Goal: Use online tool/utility: Utilize a website feature to perform a specific function

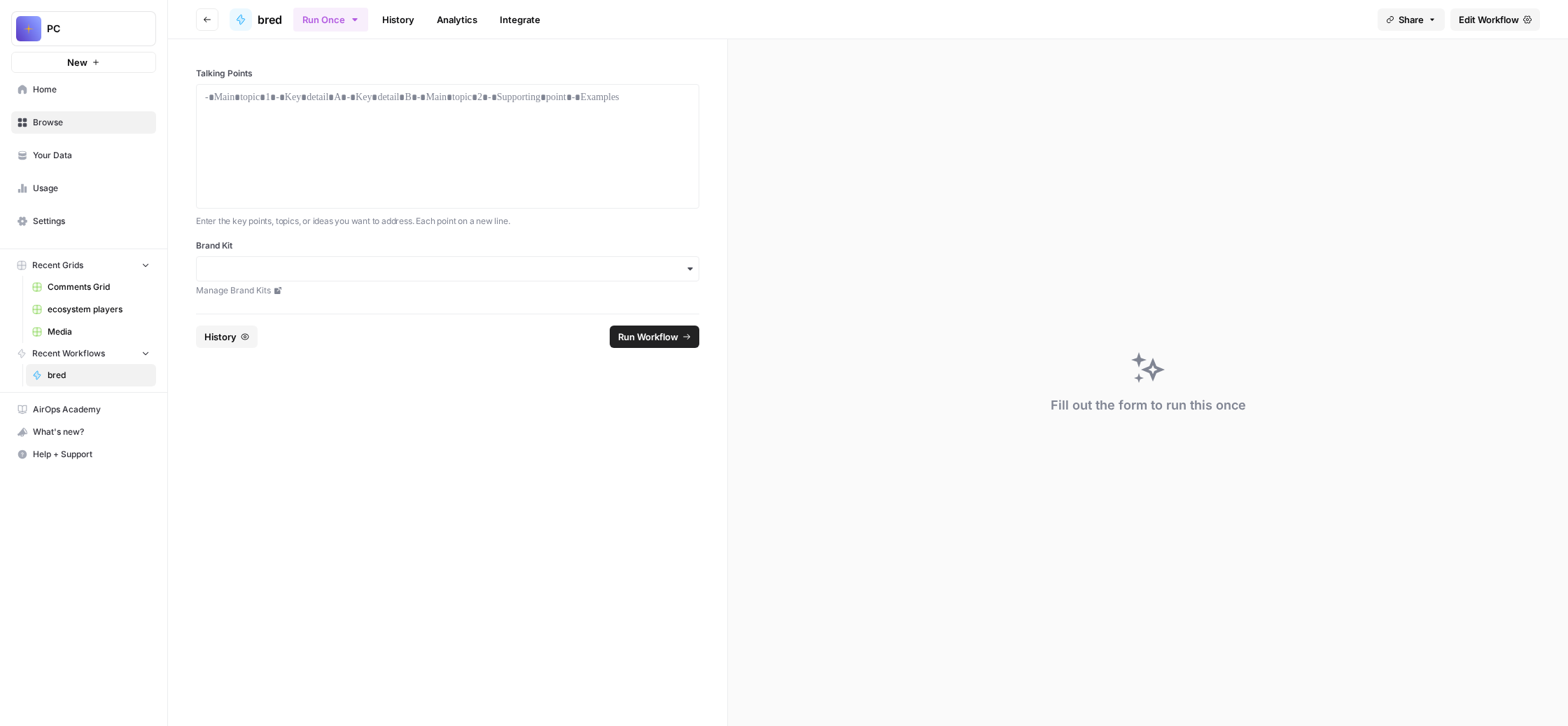
click at [116, 129] on span "Browse" at bounding box center [91, 122] width 117 height 13
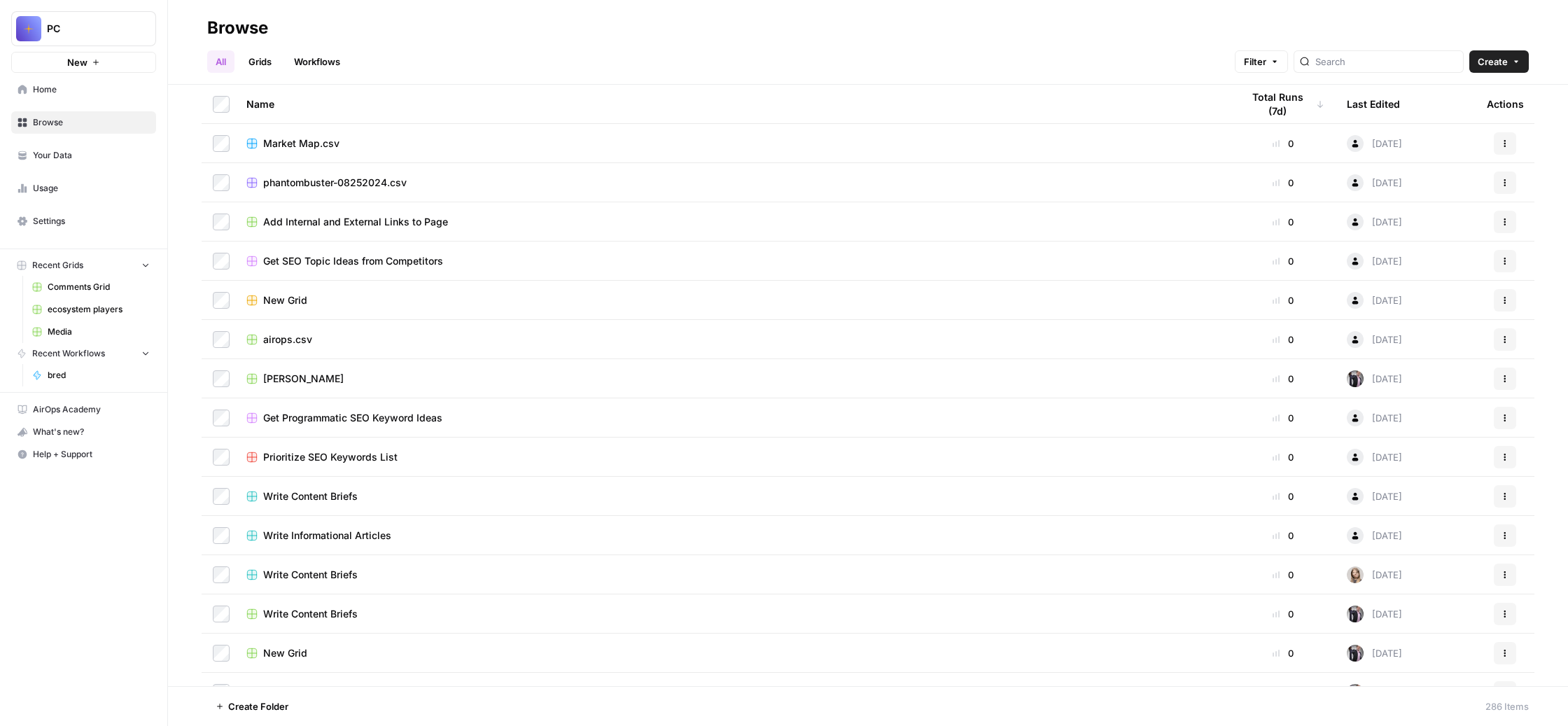
click at [1263, 114] on div "Total Runs (7d)" at bounding box center [1283, 104] width 83 height 39
click at [146, 96] on span "Home" at bounding box center [91, 89] width 117 height 13
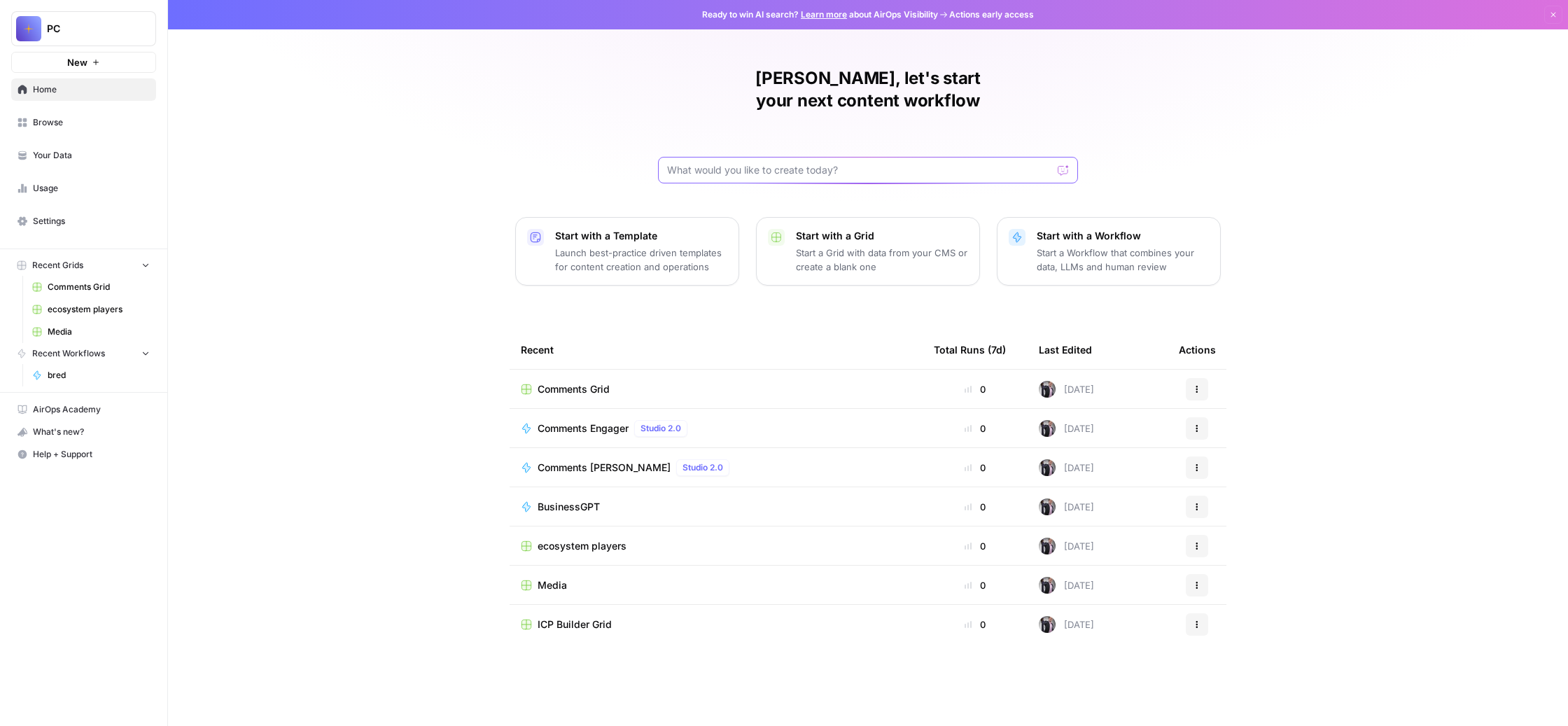
click at [756, 177] on input "text" at bounding box center [859, 170] width 385 height 14
click at [537, 514] on span "BusinessGPT" at bounding box center [568, 507] width 63 height 14
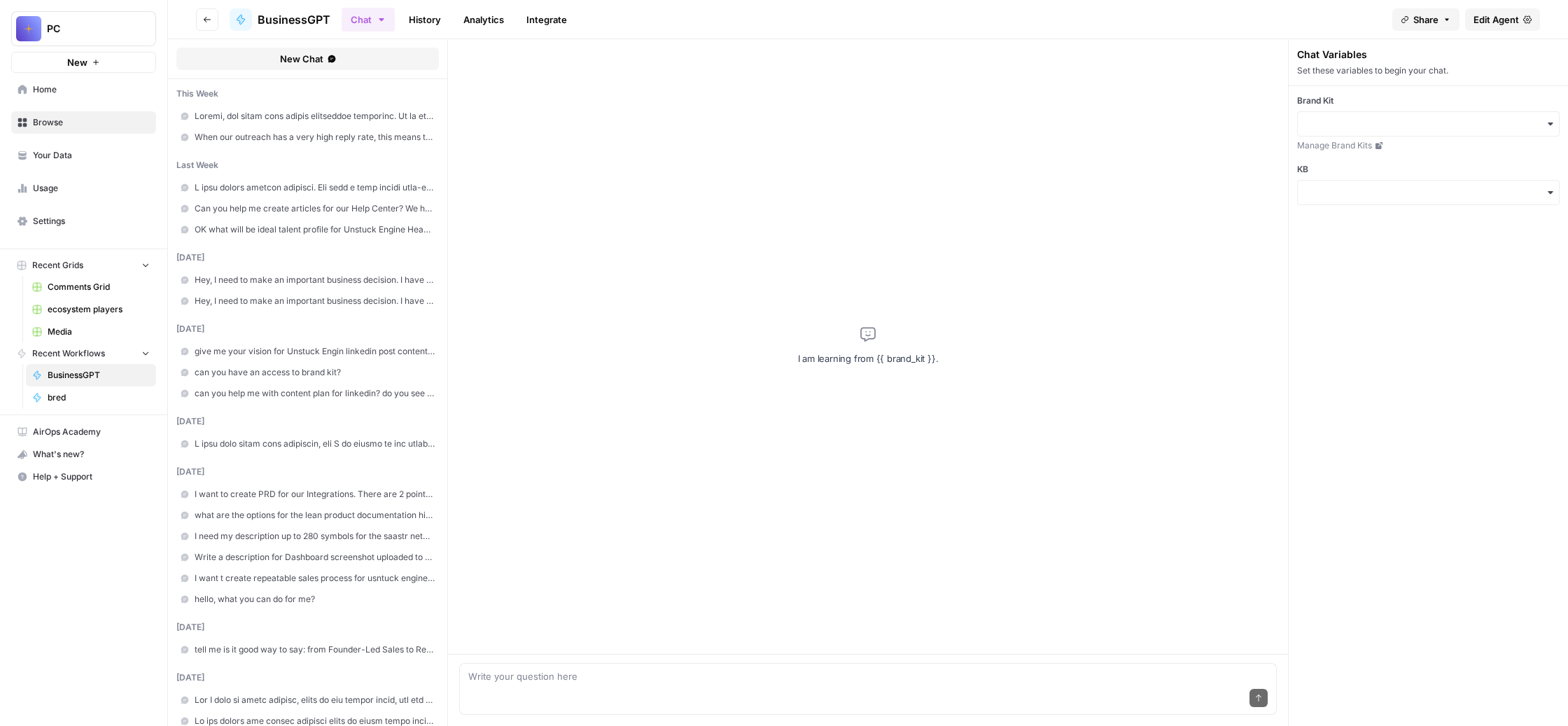
click at [408, 123] on span at bounding box center [315, 116] width 240 height 13
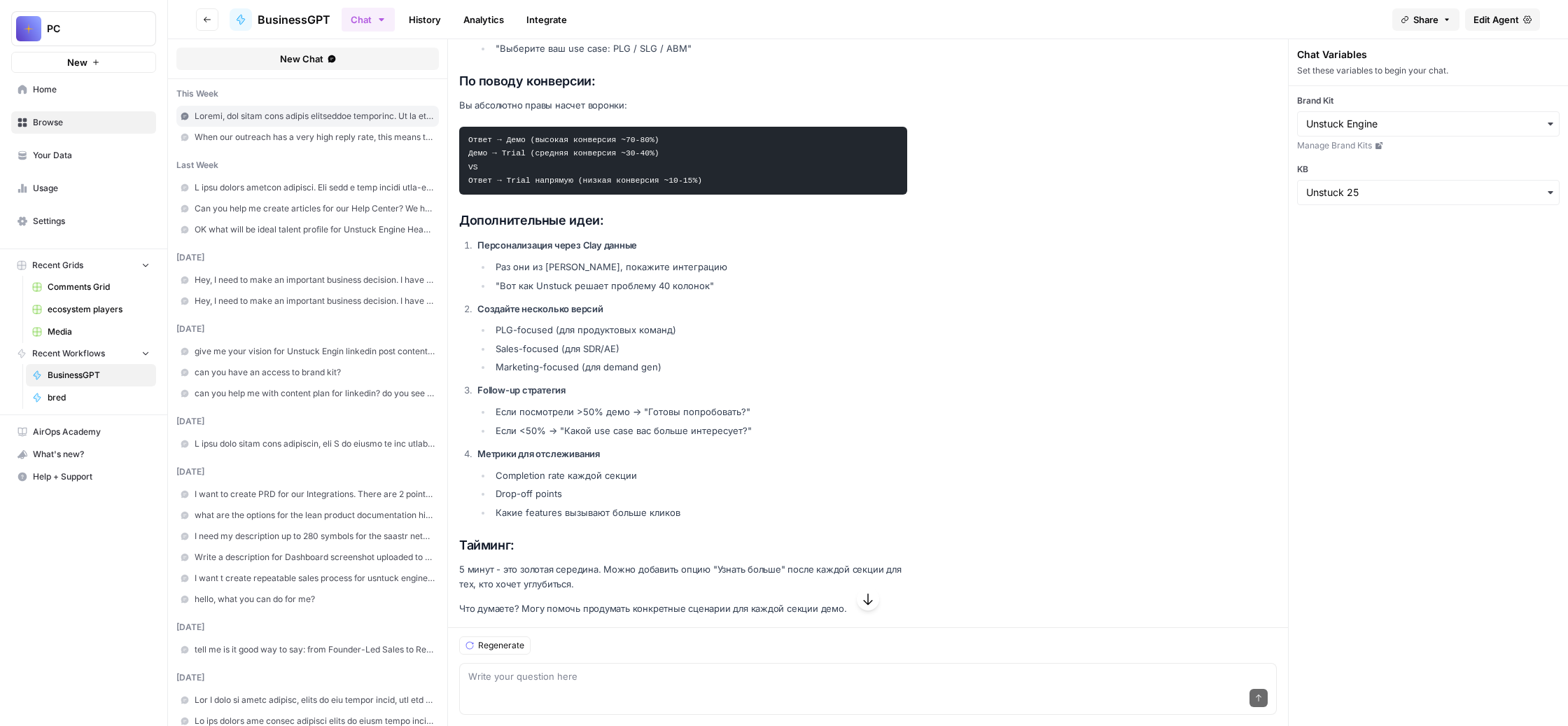
scroll to position [2142, 0]
click at [416, 194] on span at bounding box center [315, 187] width 240 height 13
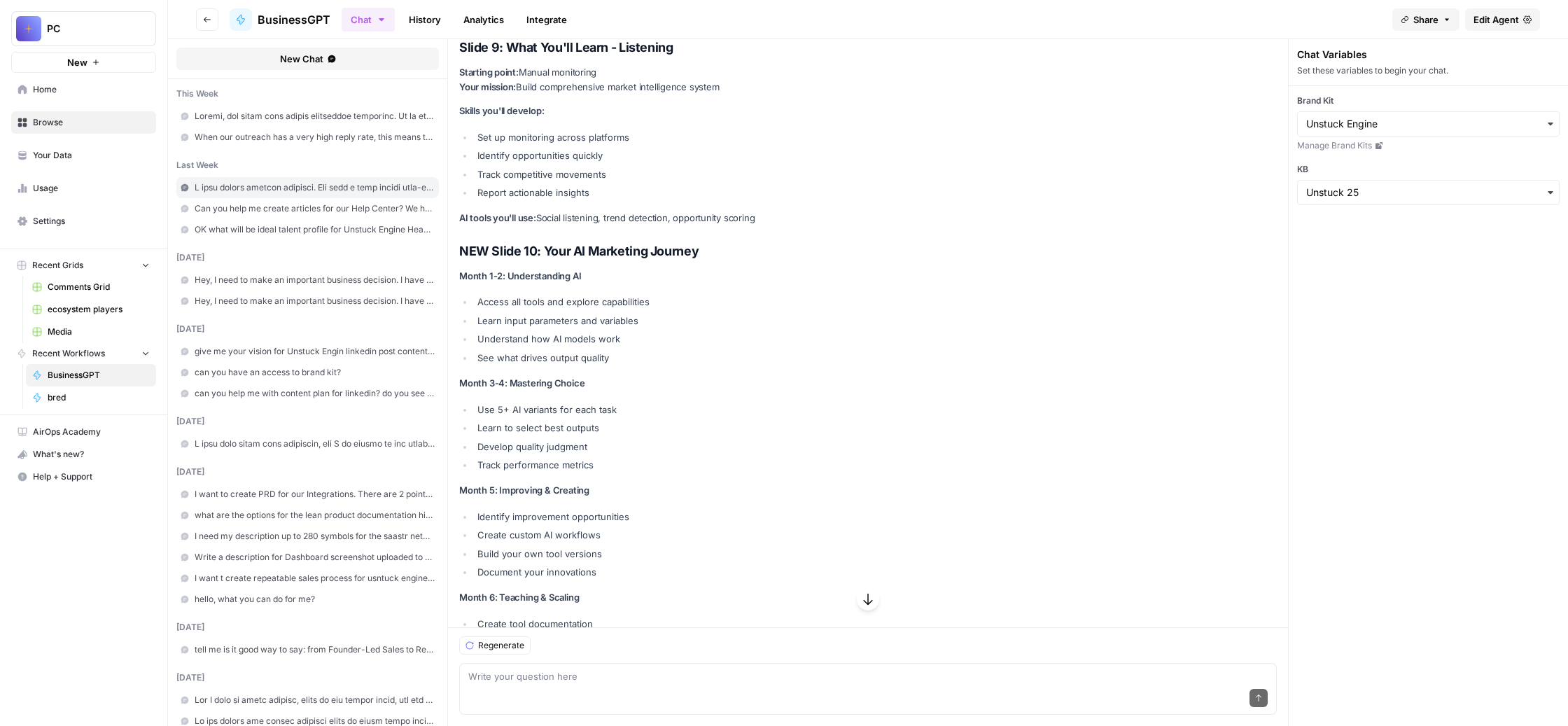
scroll to position [14462, 0]
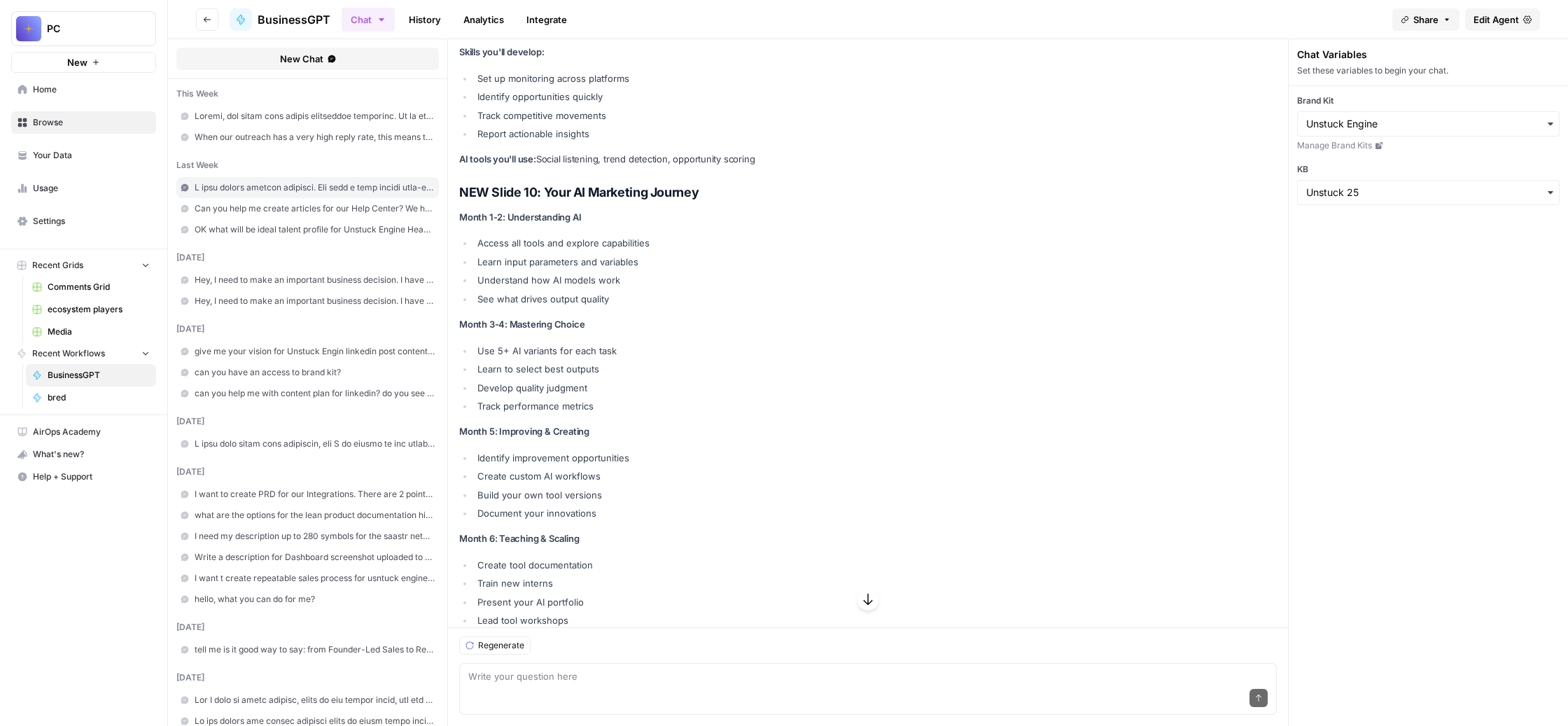
click at [874, 592] on icon "button" at bounding box center [868, 599] width 14 height 14
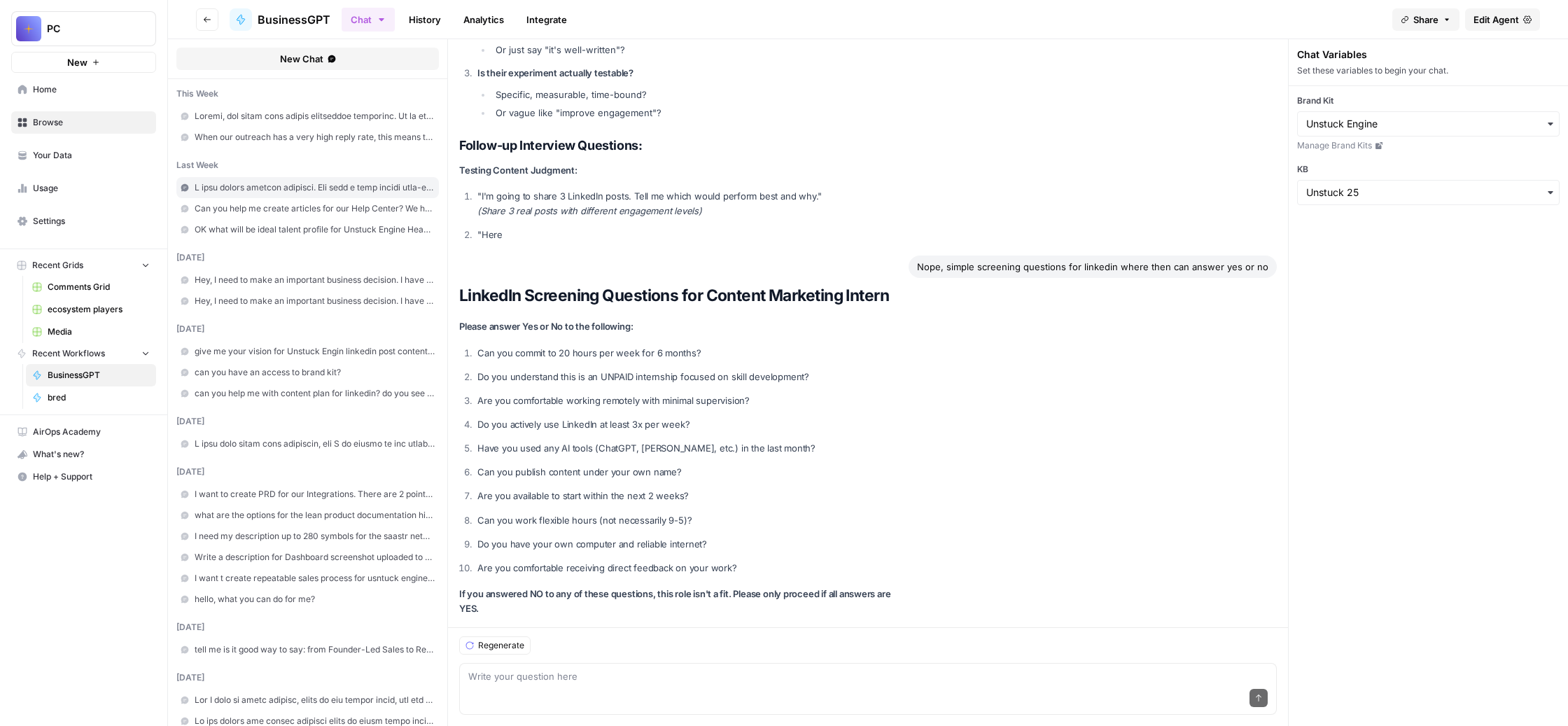
scroll to position [63110, 0]
click at [620, 669] on textarea at bounding box center [868, 676] width 799 height 14
paste textarea "Смотри, мне нужно модифицировать слегка вакансию для контент-маркетинг интерна …"
type textarea "Смотри, мне нужно модифицировать слегка вакансию для контент-маркетинг интерна …"
